Goal: Transaction & Acquisition: Purchase product/service

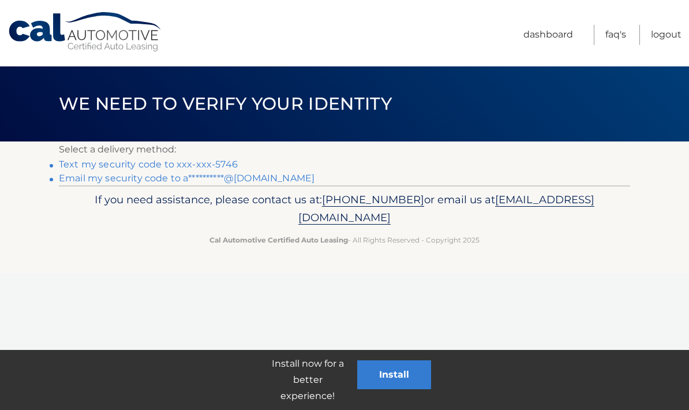
click at [272, 182] on link "**********" at bounding box center [187, 178] width 256 height 11
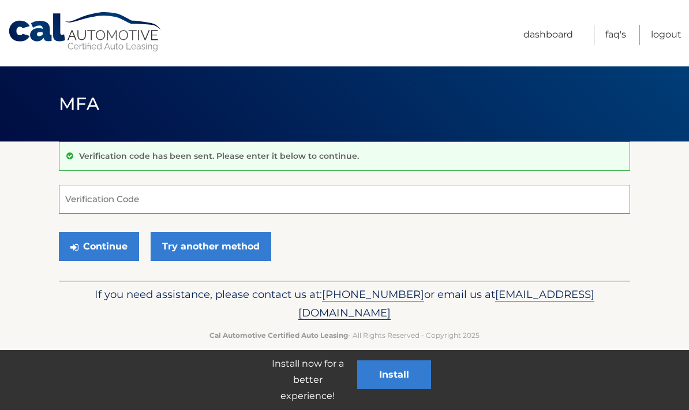
click at [226, 212] on input "Verification Code" at bounding box center [344, 199] width 571 height 29
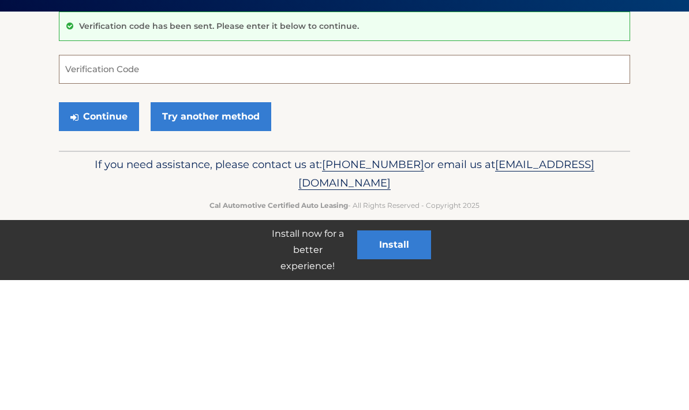
click at [136, 185] on input "Verification Code" at bounding box center [344, 199] width 571 height 29
paste input "064276"
click at [107, 232] on button "Continue" at bounding box center [99, 246] width 80 height 29
type input "064276"
click at [103, 232] on button "Continue" at bounding box center [99, 246] width 80 height 29
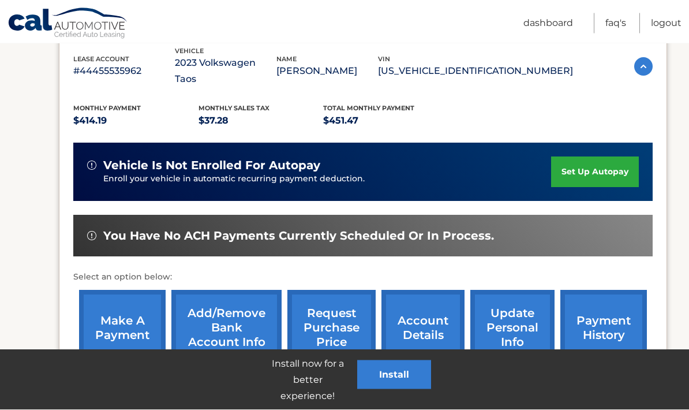
scroll to position [241, 0]
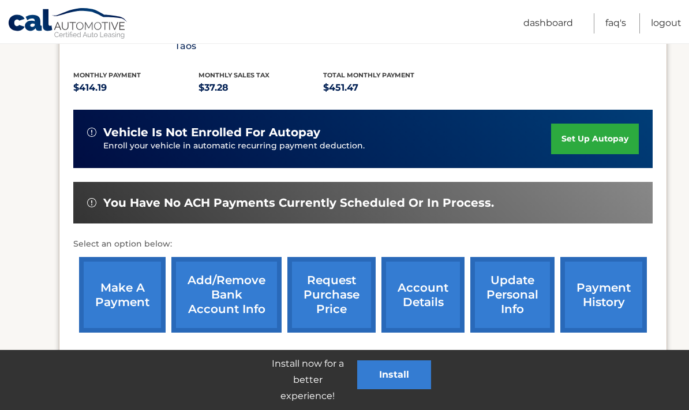
click at [121, 293] on link "make a payment" at bounding box center [122, 295] width 87 height 76
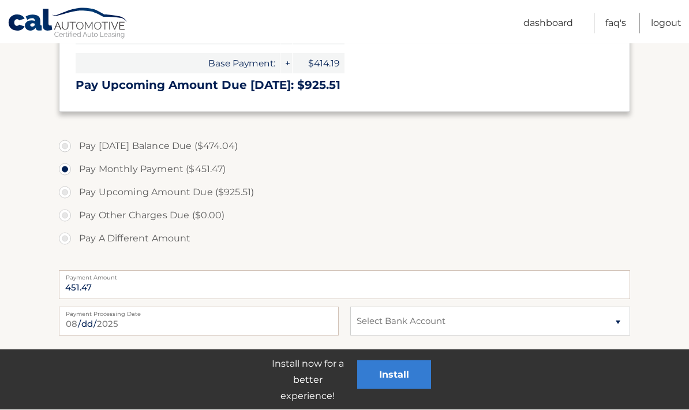
scroll to position [372, 0]
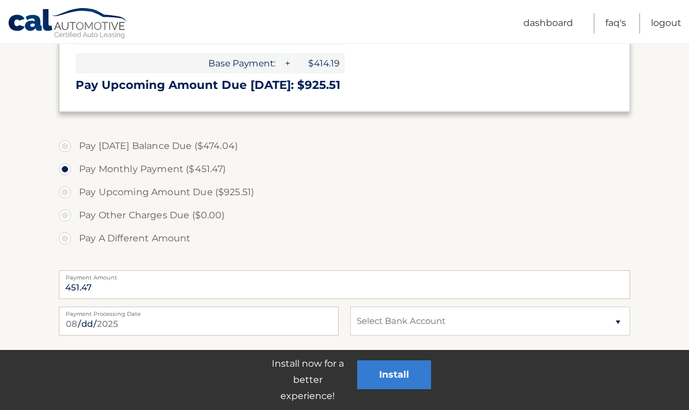
click at [223, 151] on label "Pay [DATE] Balance Due ($474.04)" at bounding box center [344, 145] width 571 height 23
click at [75, 151] on input "Pay [DATE] Balance Due ($474.04)" at bounding box center [69, 143] width 12 height 18
radio input "true"
type input "474.04"
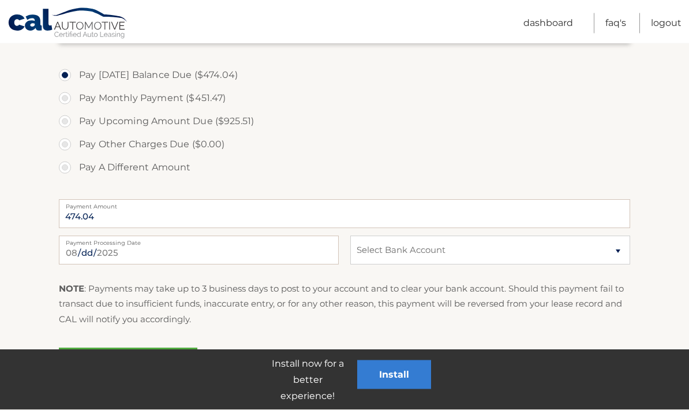
scroll to position [473, 0]
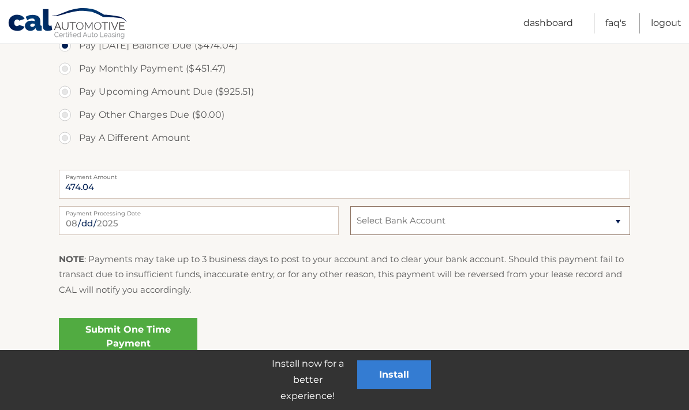
click at [614, 227] on select "Select Bank Account Checking NAVY FEDERAL CREDIT UNION *****8701 Checking PNCBA…" at bounding box center [490, 220] width 280 height 29
select select "MTE4OTBhZTAtNzAzNC00MDhiLWIwNmItZWFjMmYyODYzMDlk"
click at [162, 343] on link "Submit One Time Payment" at bounding box center [128, 336] width 139 height 37
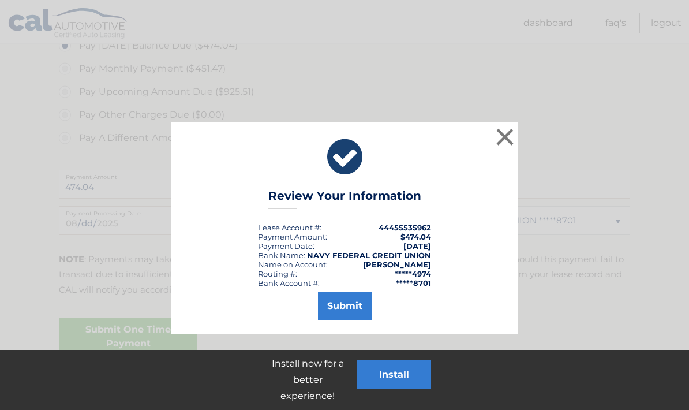
click at [347, 316] on button "Submit" at bounding box center [345, 306] width 54 height 28
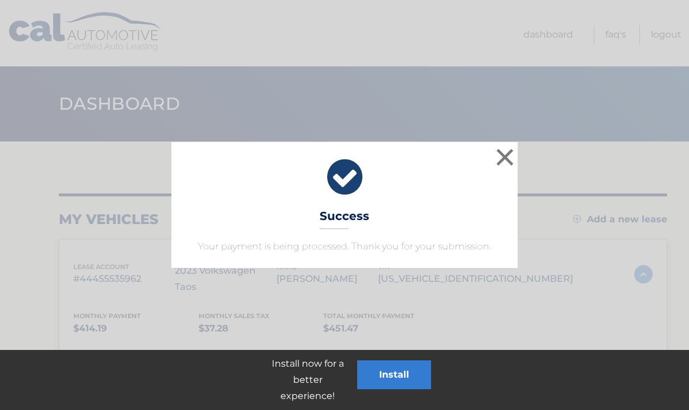
click at [502, 148] on button "×" at bounding box center [504, 156] width 23 height 23
